Goal: Use online tool/utility: Utilize a website feature to perform a specific function

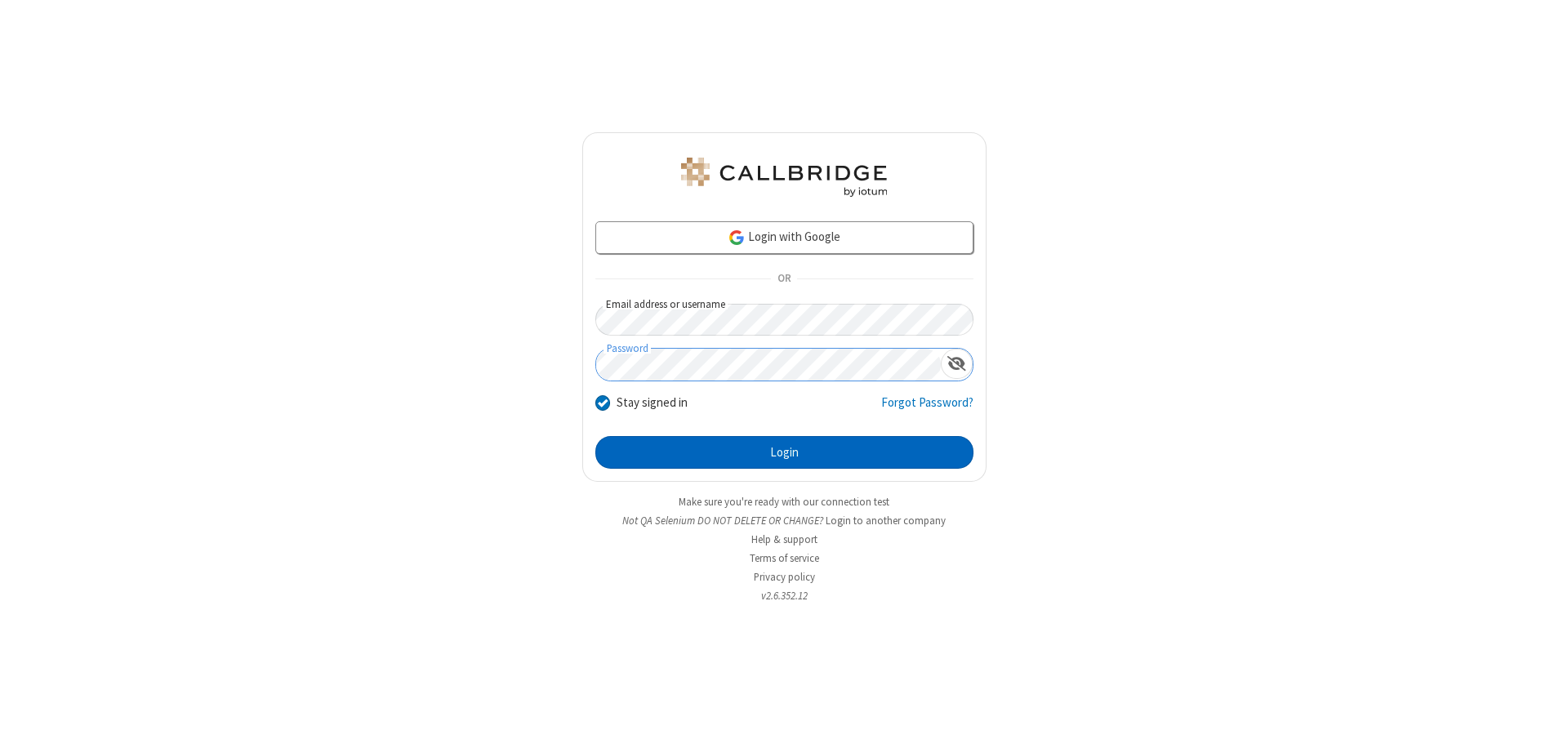
click at [784, 452] on button "Login" at bounding box center [784, 452] width 378 height 33
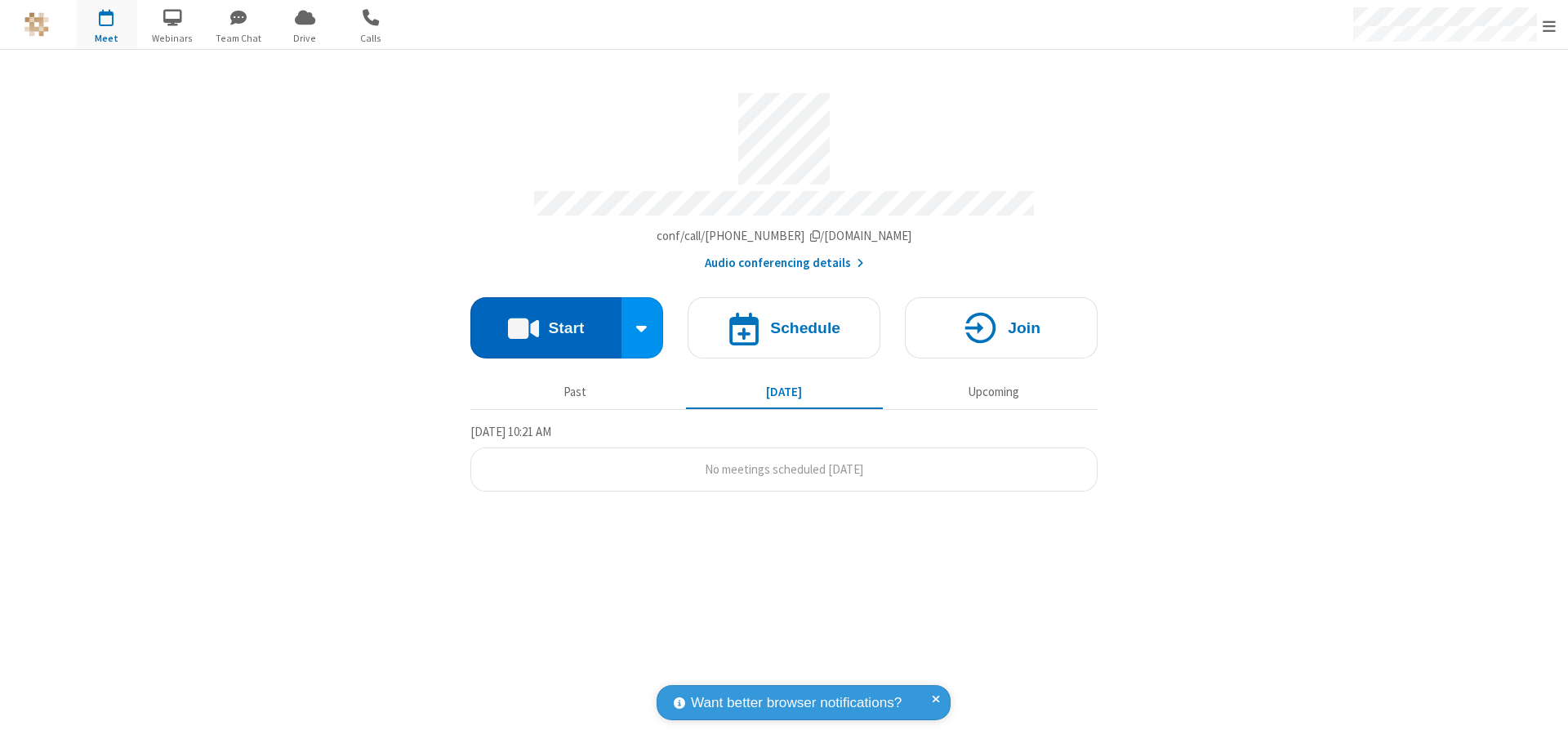
click at [546, 320] on button "Start" at bounding box center [545, 328] width 151 height 61
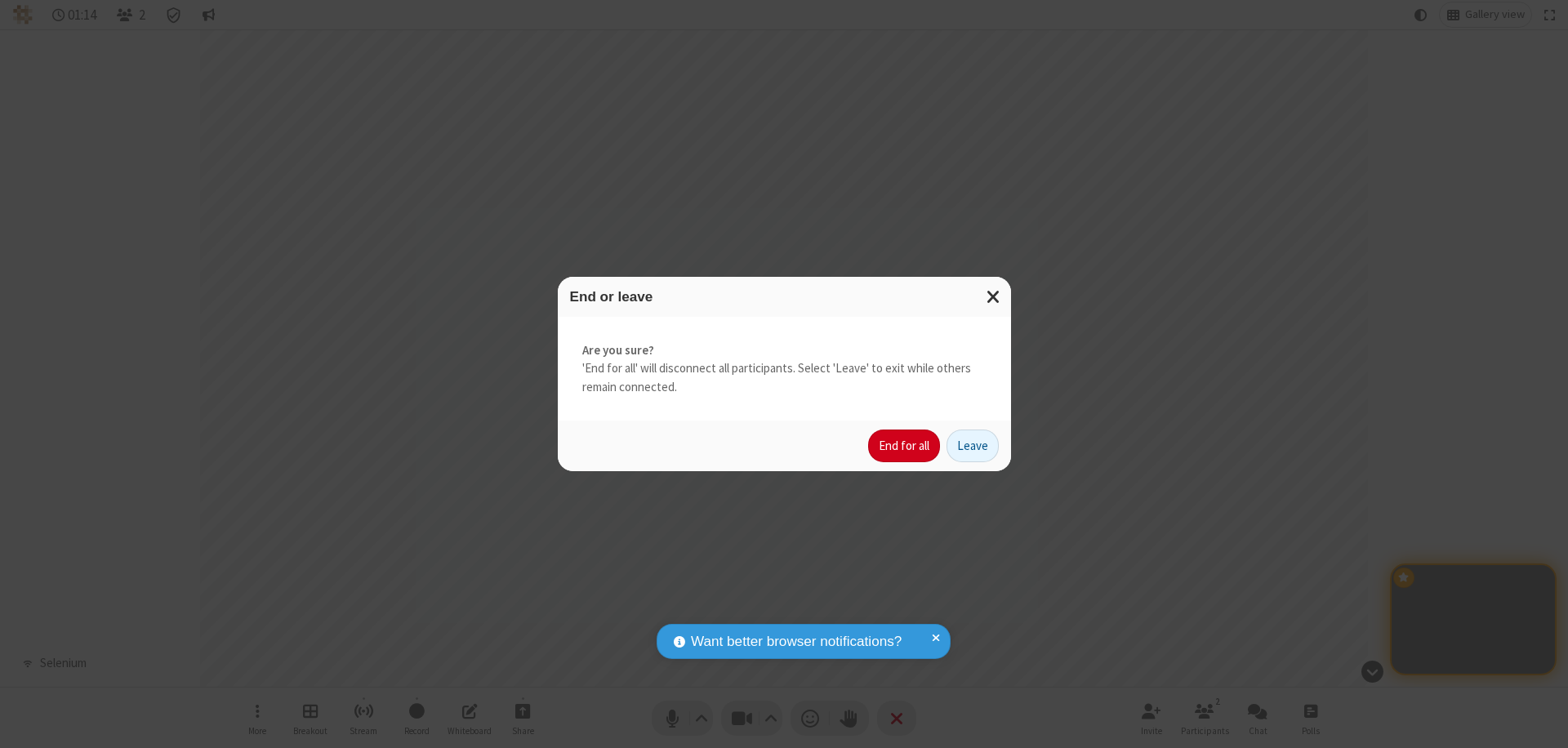
click at [904, 446] on button "End for all" at bounding box center [904, 446] width 72 height 33
